Goal: Transaction & Acquisition: Purchase product/service

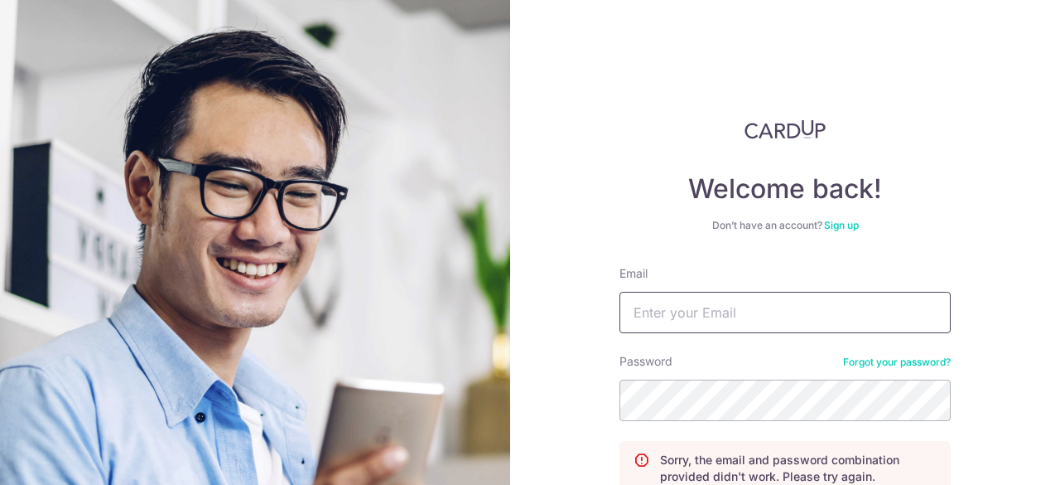
click at [746, 307] on input "Email" at bounding box center [785, 312] width 331 height 41
type input "[EMAIL_ADDRESS][DOMAIN_NAME]"
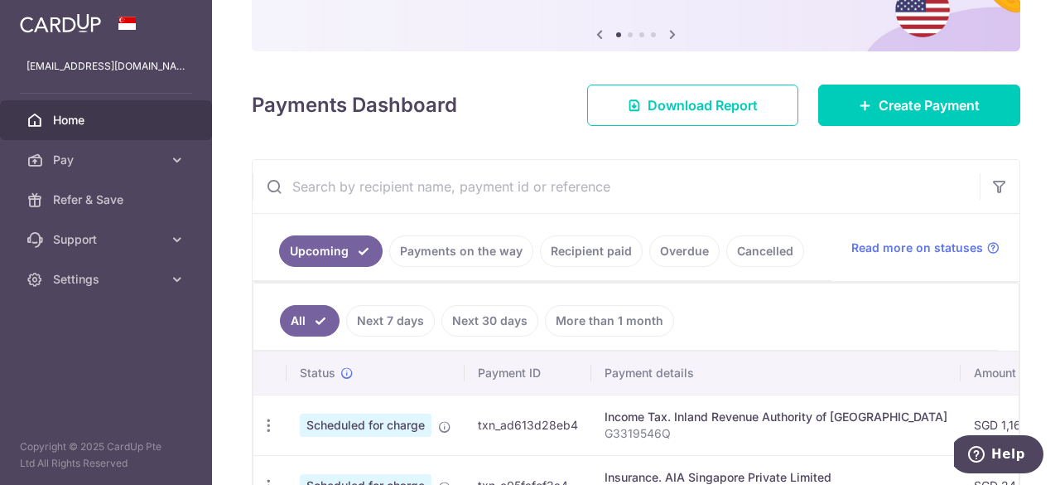
scroll to position [160, 0]
click at [592, 244] on link "Recipient paid" at bounding box center [591, 251] width 103 height 31
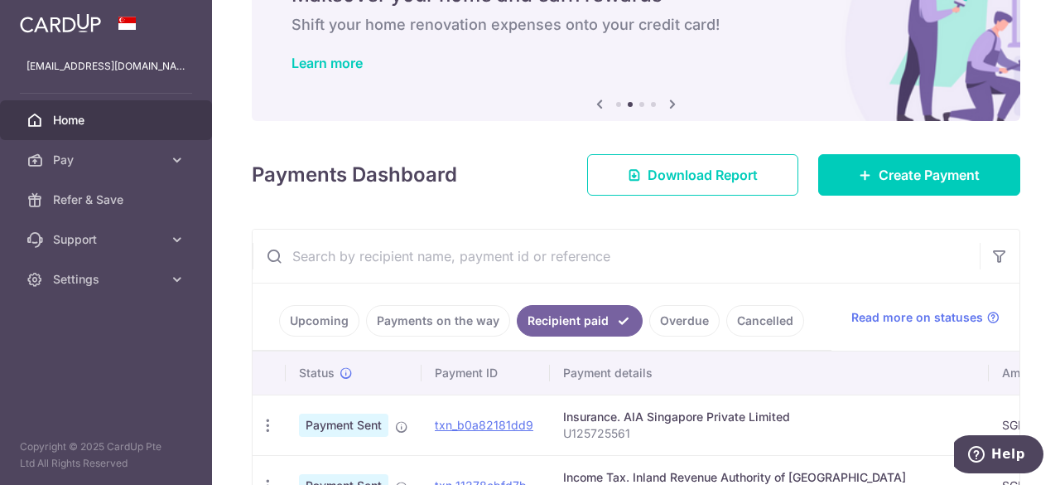
scroll to position [0, 0]
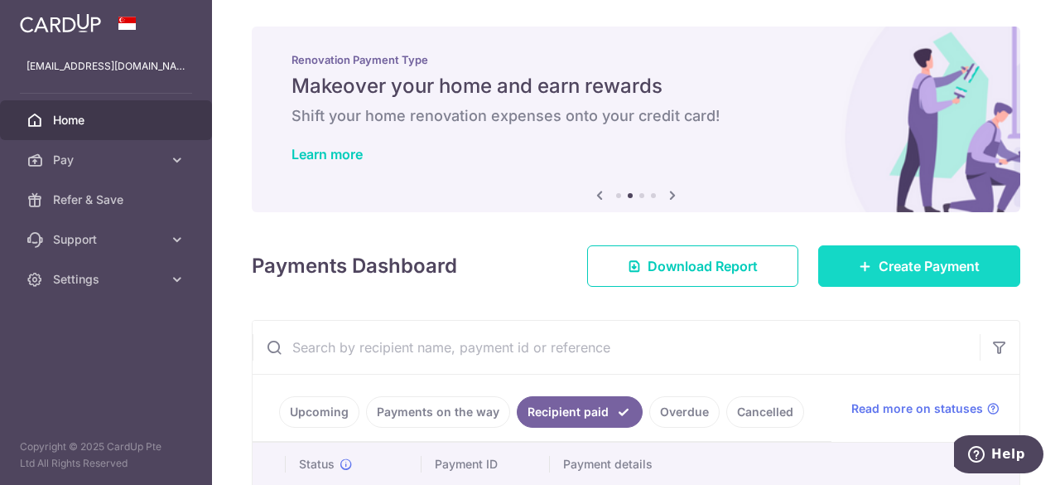
click at [926, 278] on link "Create Payment" at bounding box center [920, 265] width 202 height 41
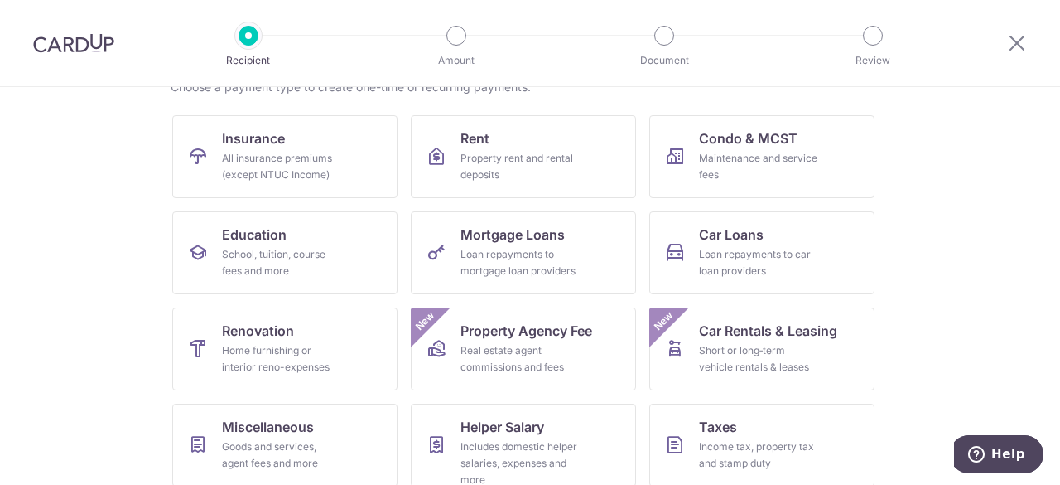
scroll to position [255, 0]
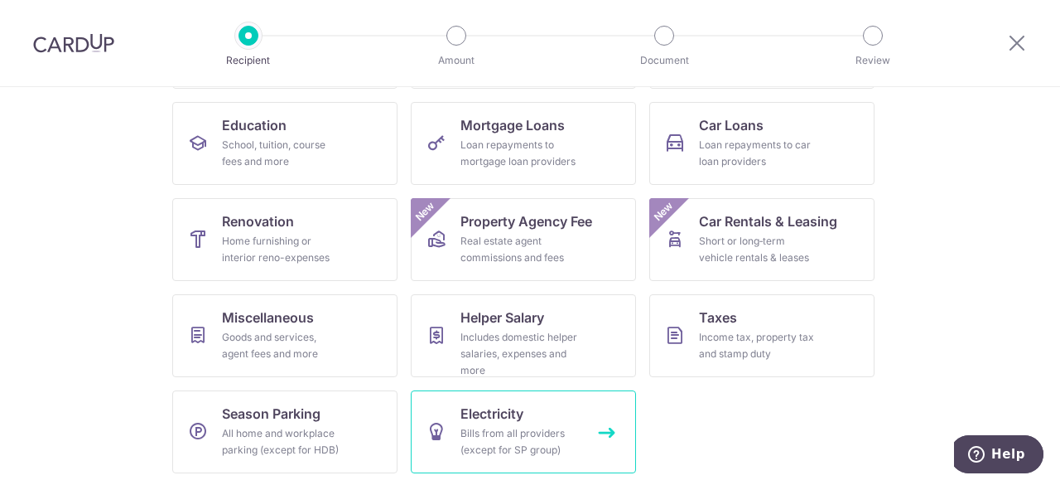
click at [492, 445] on div "Bills from all providers (except for SP group)" at bounding box center [520, 441] width 119 height 33
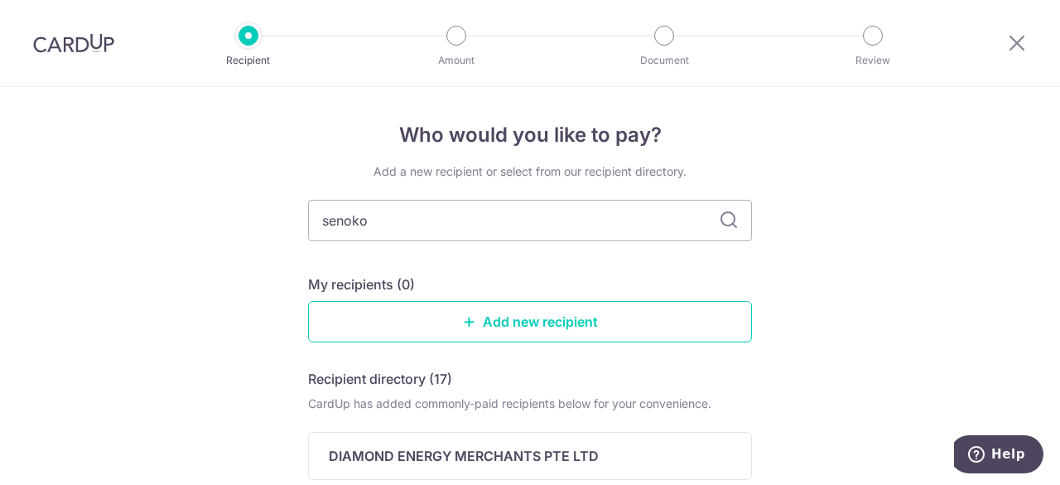
type input "senoko"
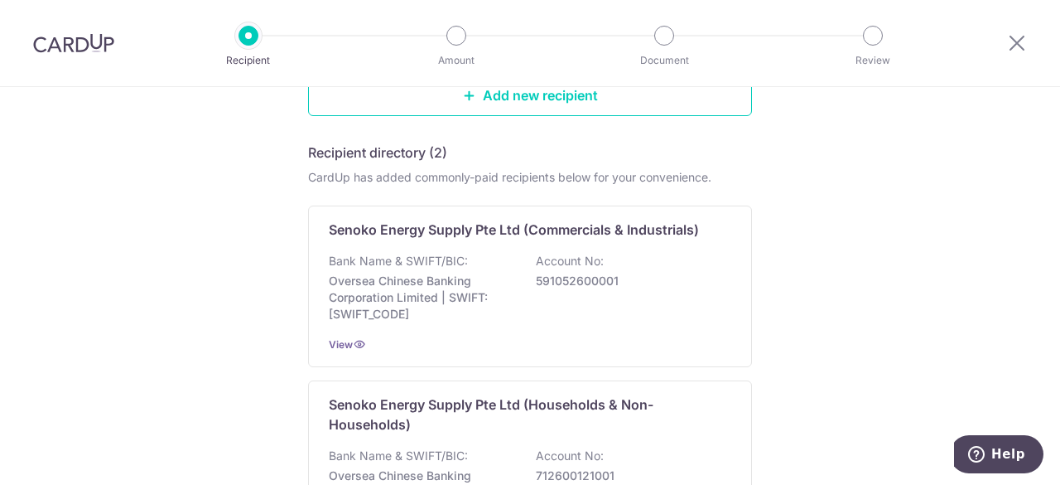
scroll to position [232, 0]
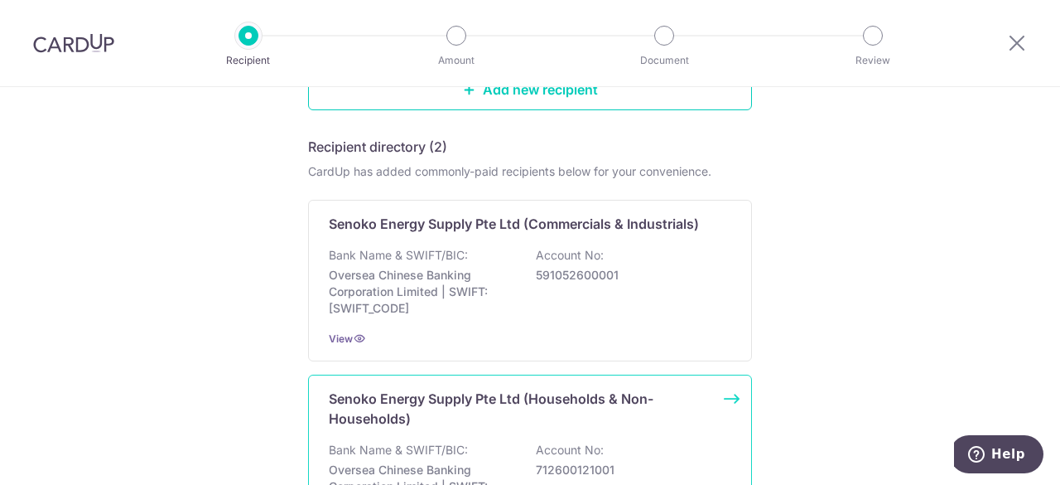
click at [547, 423] on p "Senoko Energy Supply Pte Ltd (Households & Non-Households)" at bounding box center [520, 409] width 383 height 40
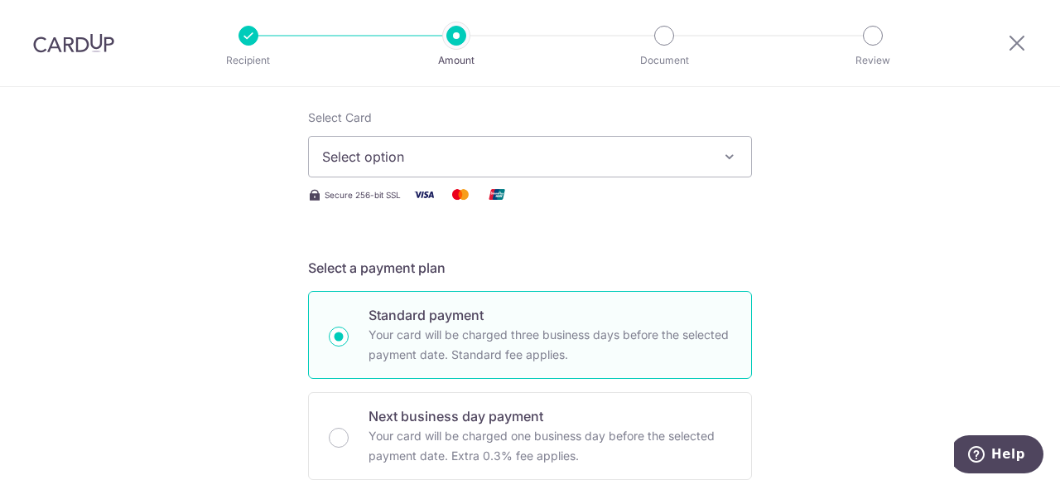
click at [533, 155] on span "Select option" at bounding box center [515, 157] width 386 height 20
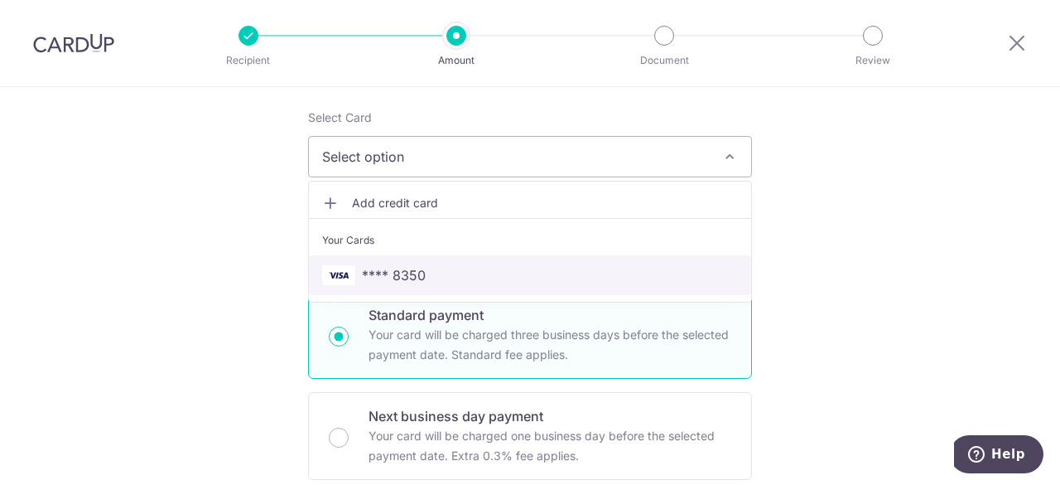
click at [444, 275] on span "**** 8350" at bounding box center [530, 275] width 416 height 20
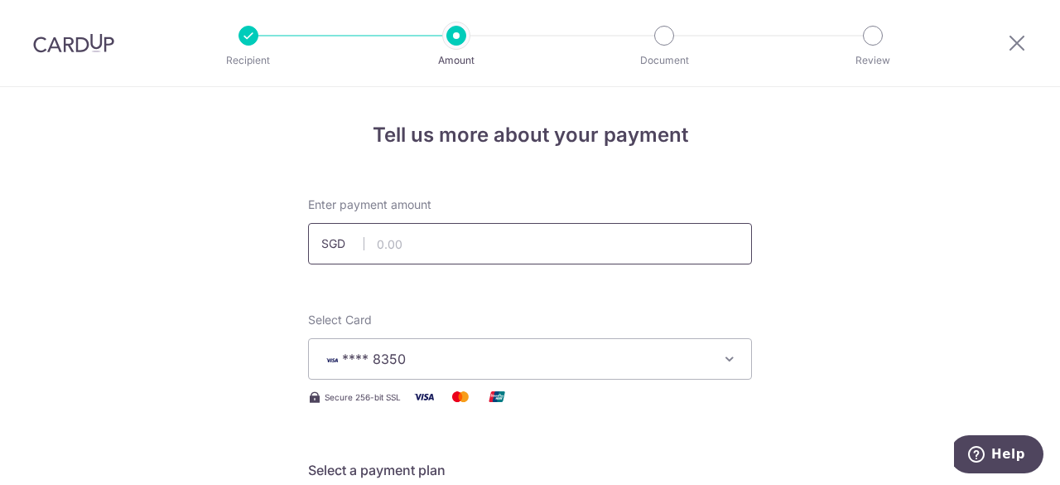
click at [592, 244] on input "text" at bounding box center [530, 243] width 444 height 41
type input "197.24"
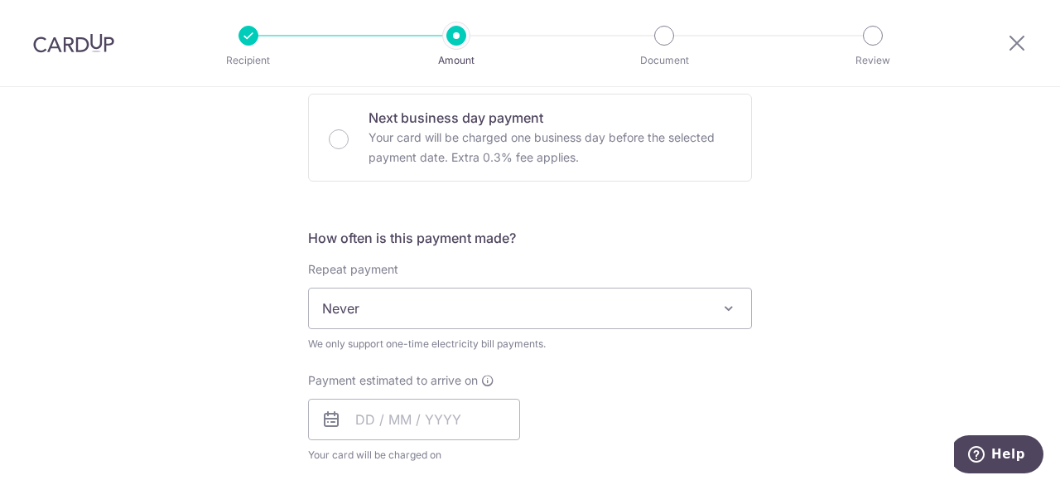
scroll to position [519, 0]
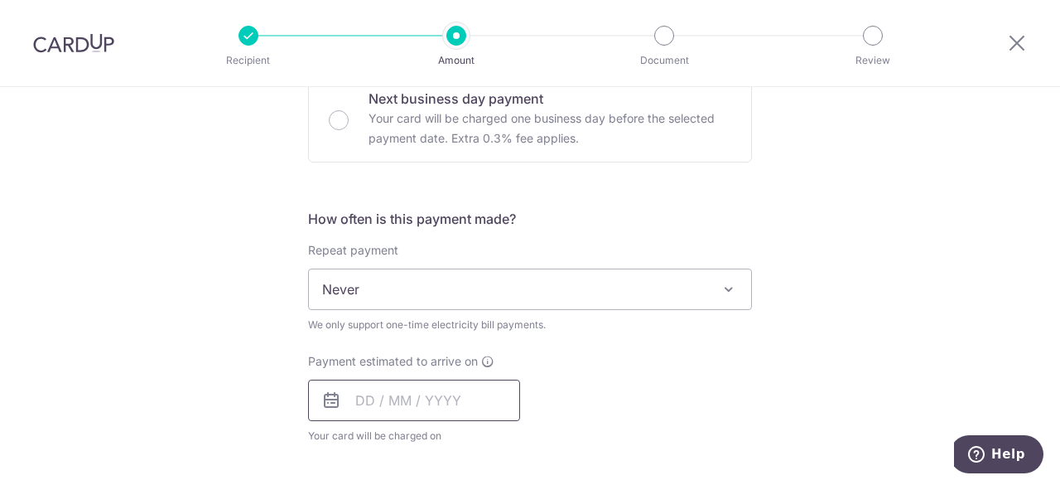
click at [481, 389] on input "text" at bounding box center [414, 399] width 212 height 41
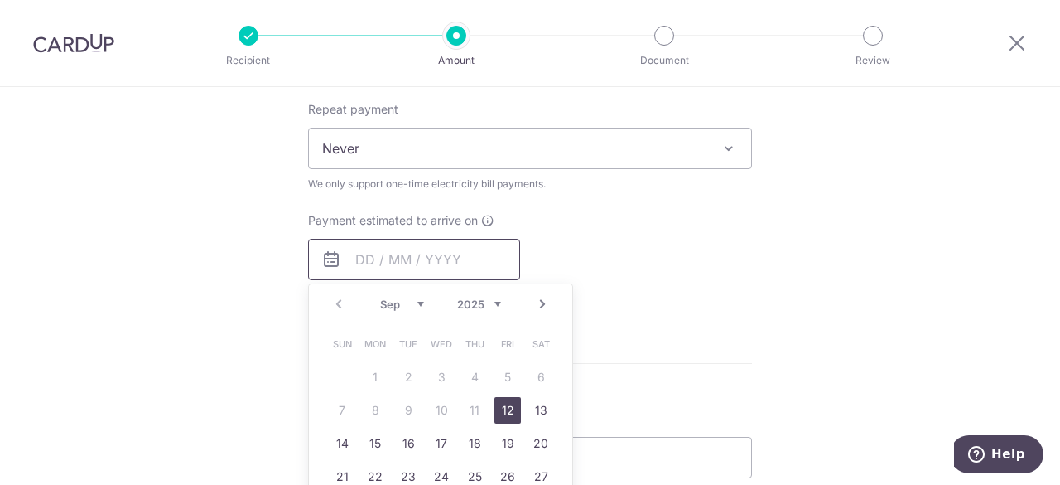
scroll to position [662, 0]
click at [502, 400] on link "12" at bounding box center [508, 408] width 27 height 27
type input "[DATE]"
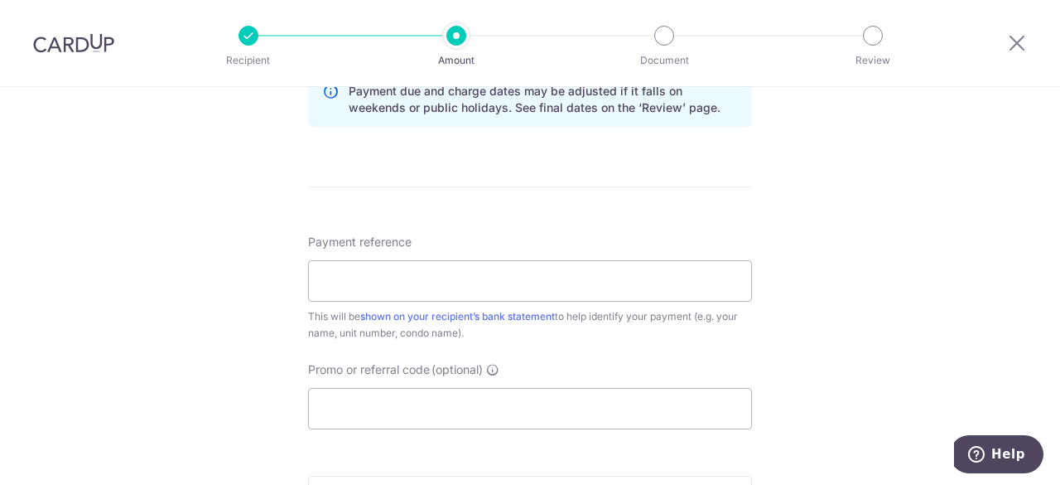
scroll to position [906, 0]
click at [528, 263] on input "Payment reference" at bounding box center [530, 279] width 444 height 41
paste input "OFF225"
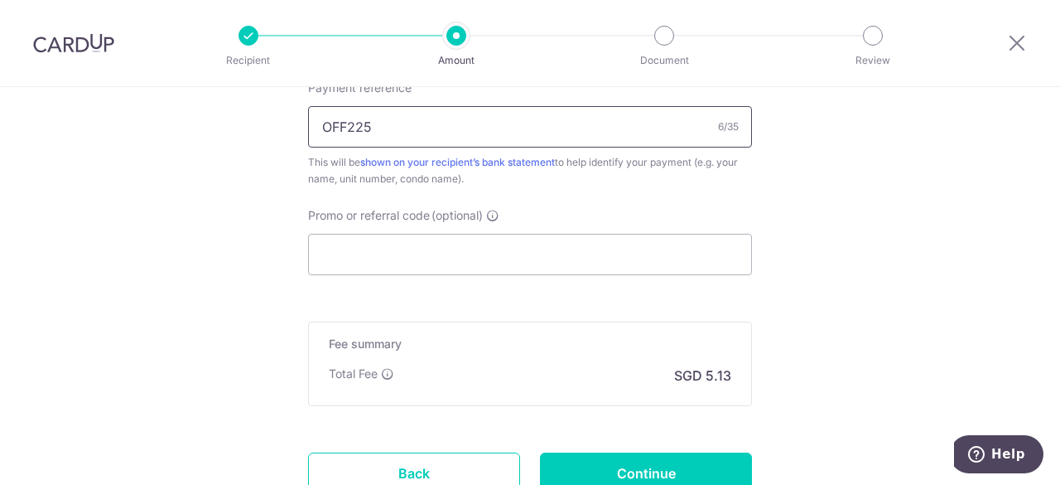
scroll to position [1051, 0]
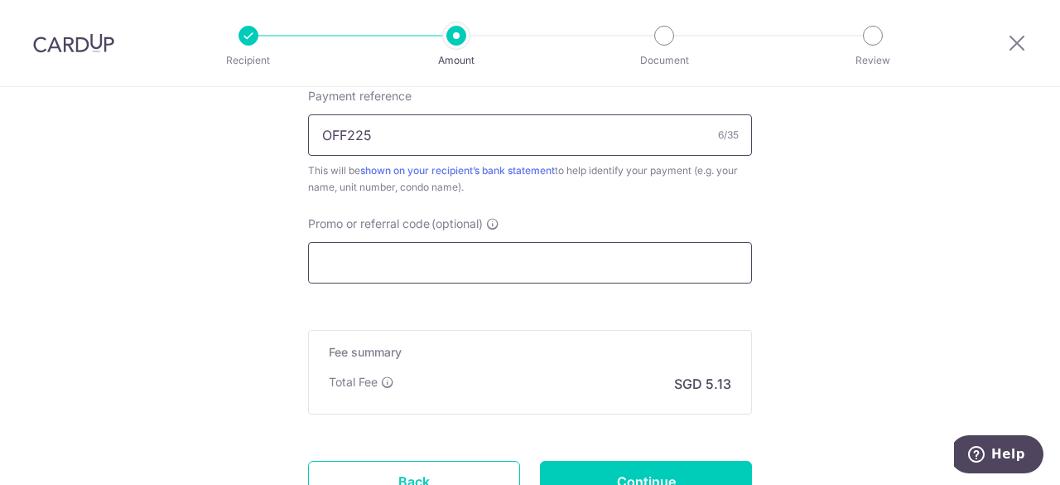
type input "OFF225"
click at [528, 262] on input "Promo or referral code (optional)" at bounding box center [530, 262] width 444 height 41
paste input "OFF225"
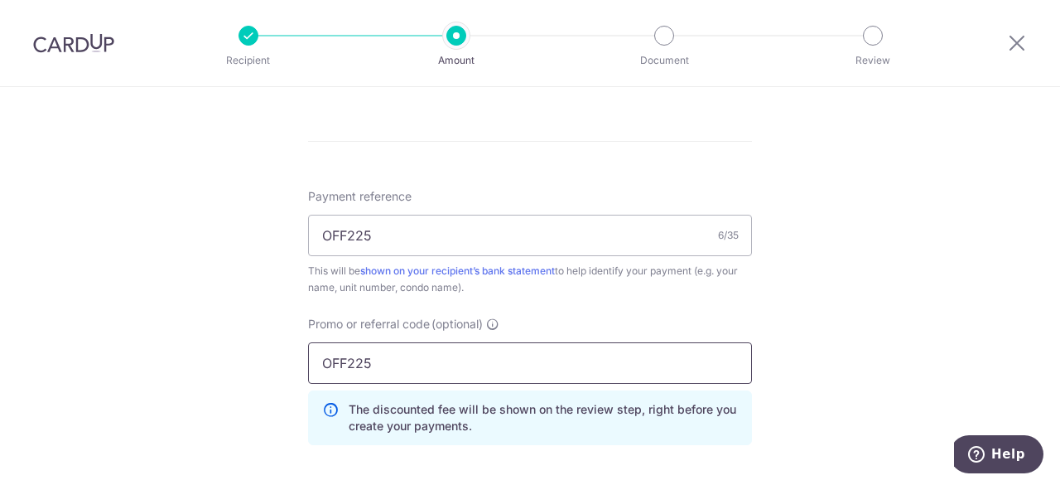
scroll to position [949, 0]
type input "OFF225"
drag, startPoint x: 437, startPoint y: 233, endPoint x: 219, endPoint y: 251, distance: 219.5
paste input "100122039R"
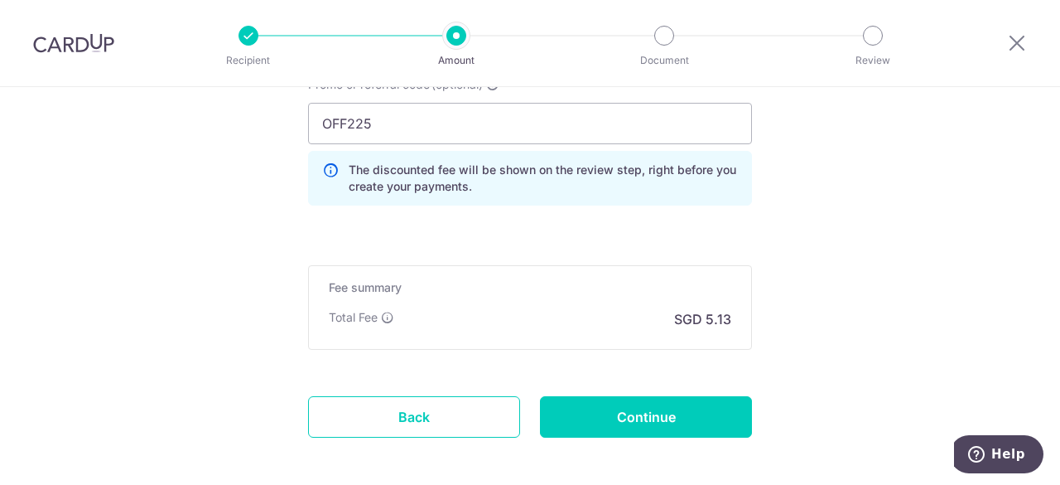
scroll to position [1191, 0]
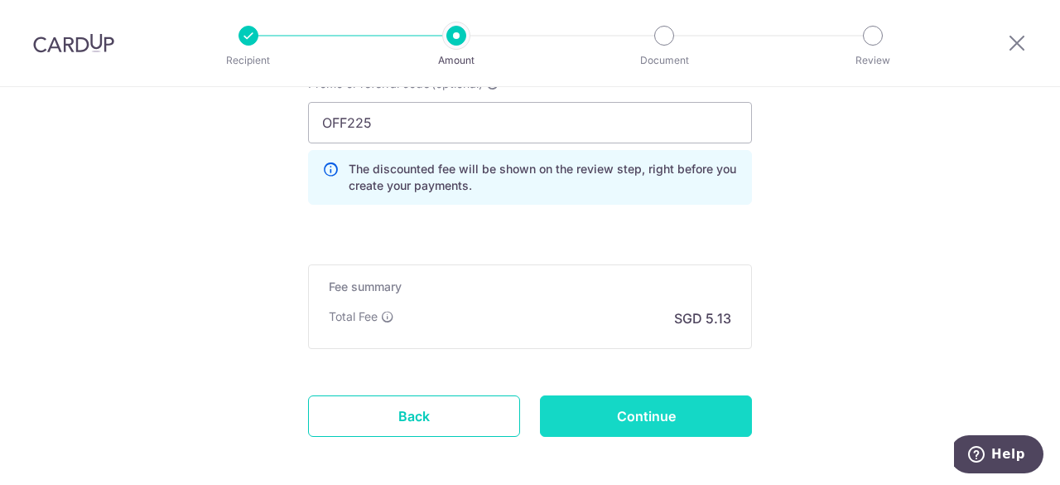
type input "100122039R"
click at [708, 410] on input "Continue" at bounding box center [646, 415] width 212 height 41
type input "Create Schedule"
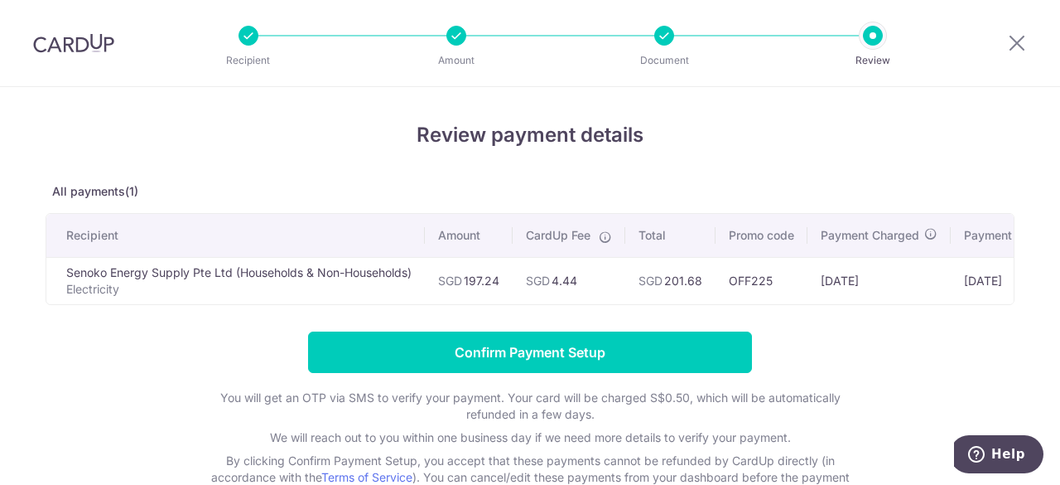
scroll to position [0, 156]
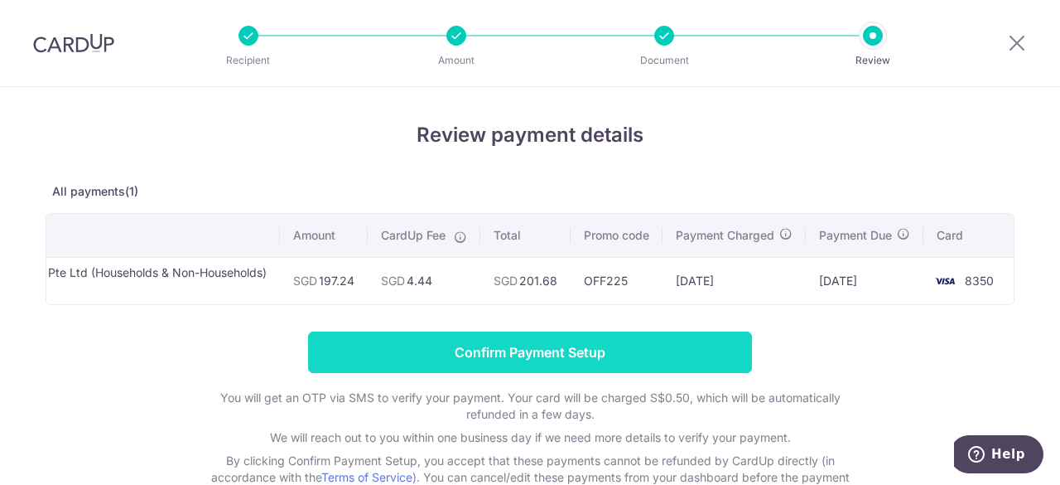
click at [529, 373] on input "Confirm Payment Setup" at bounding box center [530, 351] width 444 height 41
